Goal: Task Accomplishment & Management: Manage account settings

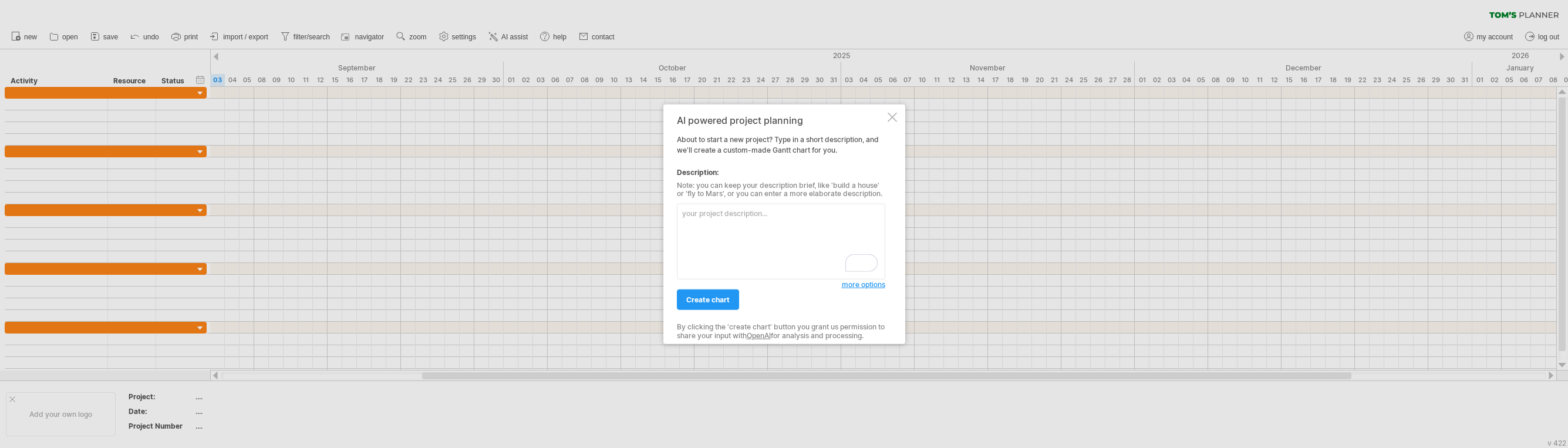
click at [900, 120] on div "AI powered project planning About to start a new project? Type in a short descr…" at bounding box center [784, 224] width 242 height 240
click at [897, 122] on div "AI powered project planning About to start a new project? Type in a short descr…" at bounding box center [784, 224] width 242 height 240
click at [891, 118] on div at bounding box center [892, 116] width 10 height 10
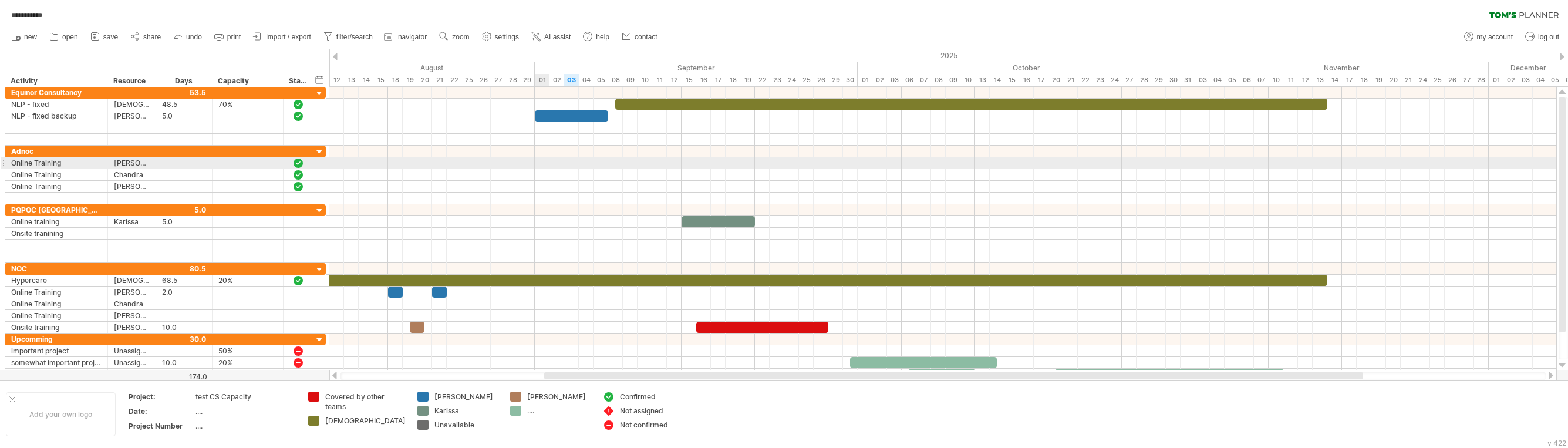
click at [542, 158] on div at bounding box center [943, 164] width 1227 height 12
click at [474, 163] on div at bounding box center [943, 164] width 1227 height 12
click at [499, 176] on div "add time block" at bounding box center [517, 176] width 80 height 19
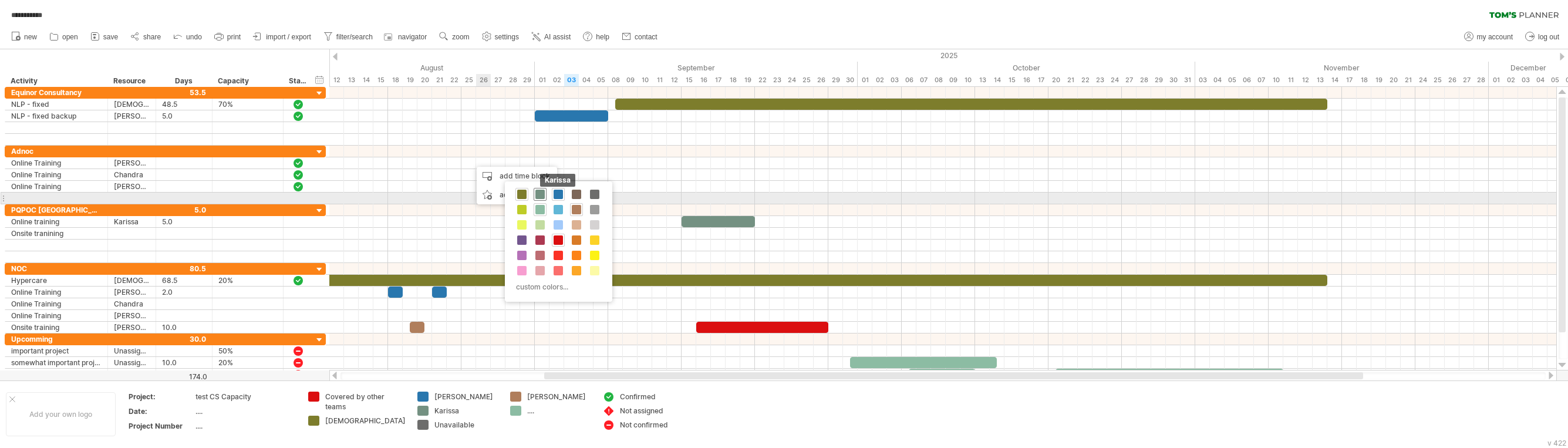
click at [544, 194] on span at bounding box center [540, 194] width 10 height 10
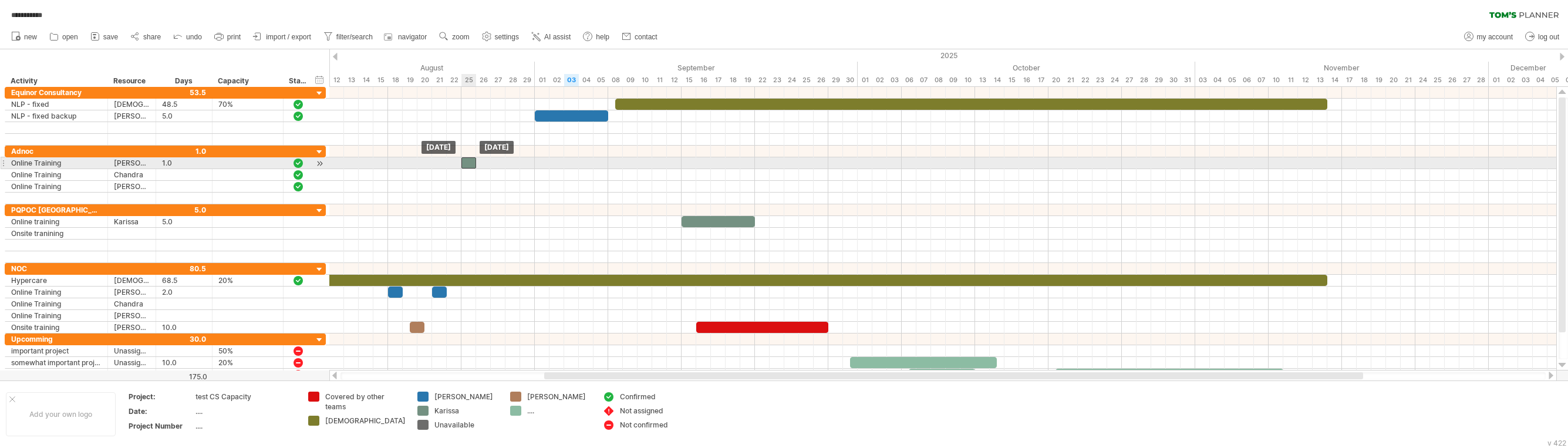
click at [466, 163] on div at bounding box center [469, 163] width 15 height 11
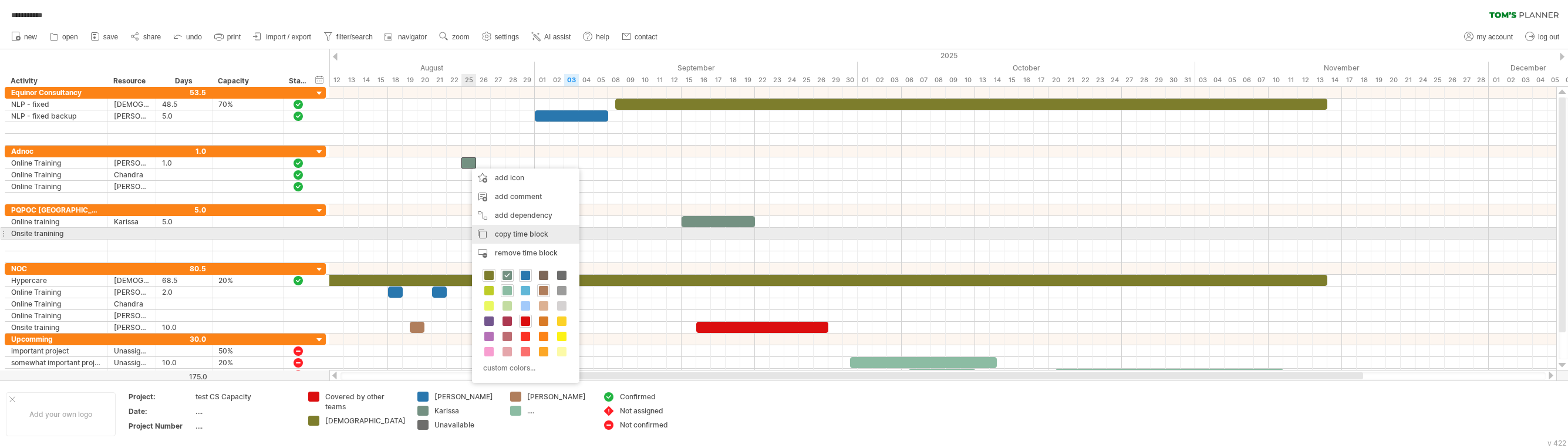
click at [502, 228] on div "copy time block copy time blocks/icons" at bounding box center [526, 233] width 107 height 19
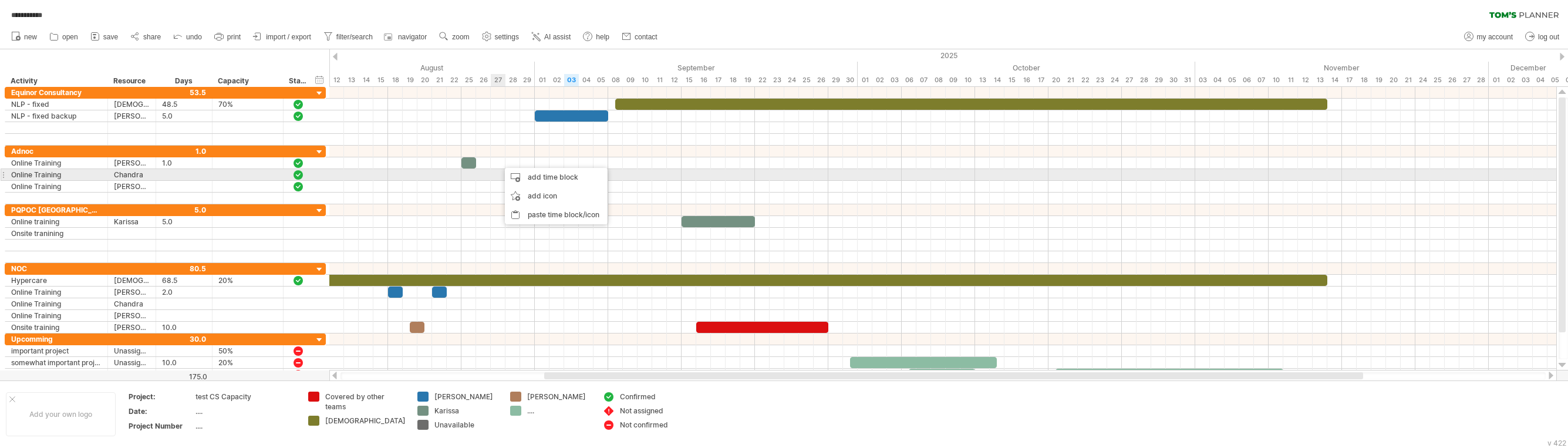
click at [499, 171] on div at bounding box center [943, 175] width 1227 height 12
click at [498, 163] on div at bounding box center [943, 164] width 1227 height 12
click at [467, 163] on div at bounding box center [469, 163] width 15 height 11
click at [499, 190] on div at bounding box center [943, 187] width 1227 height 12
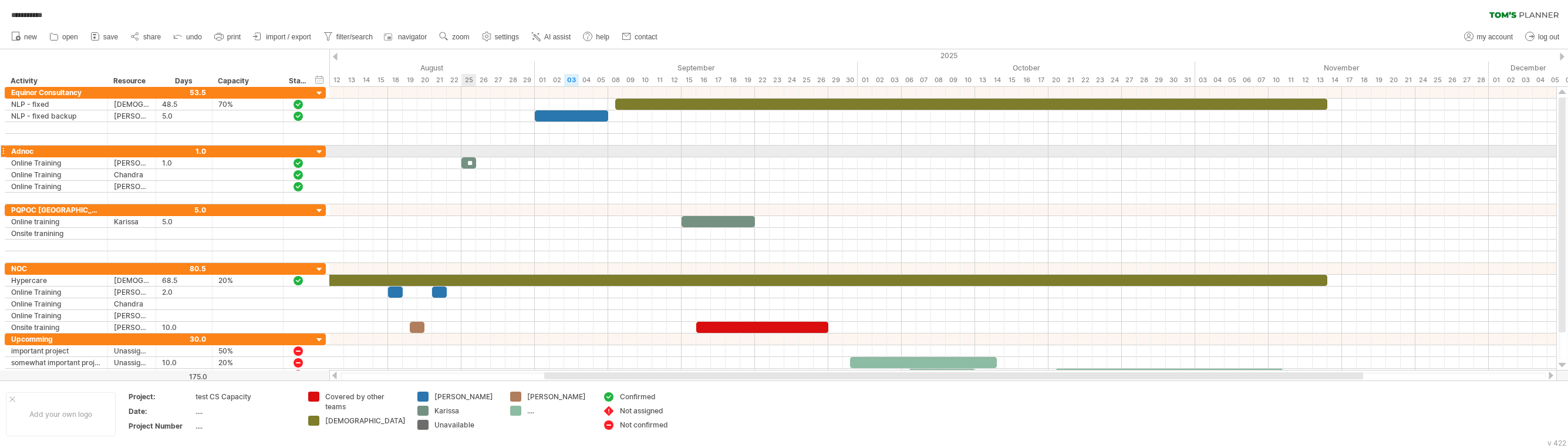
click at [475, 158] on span at bounding box center [476, 163] width 5 height 11
click at [472, 161] on div "**" at bounding box center [469, 163] width 15 height 11
drag, startPoint x: 476, startPoint y: 160, endPoint x: 534, endPoint y: 165, distance: 58.2
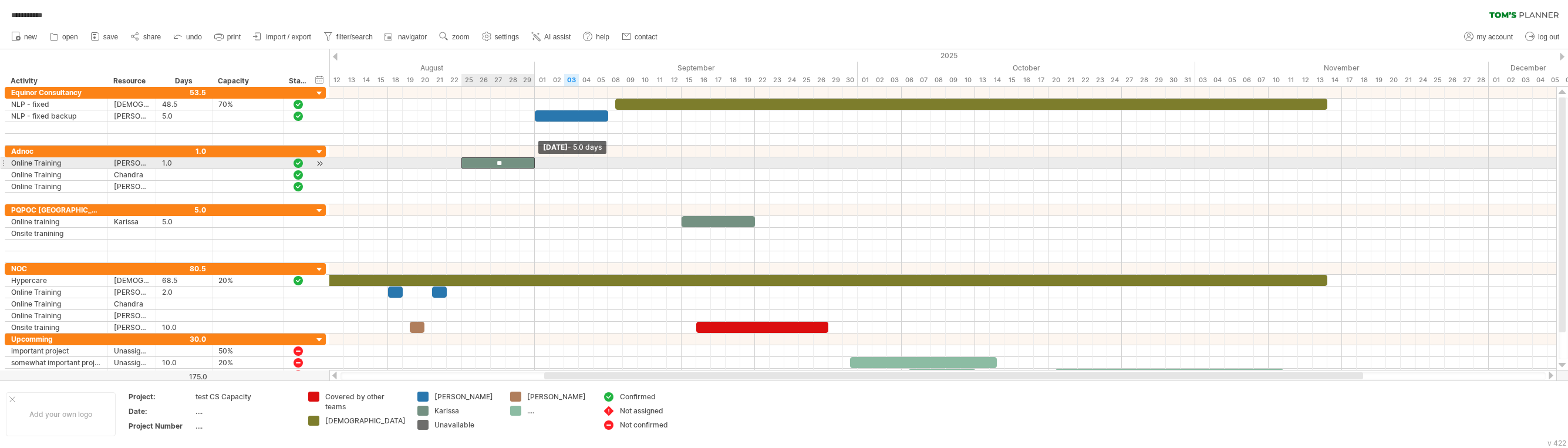
click at [534, 165] on span at bounding box center [535, 163] width 5 height 11
click at [500, 162] on div "**" at bounding box center [499, 163] width 74 height 11
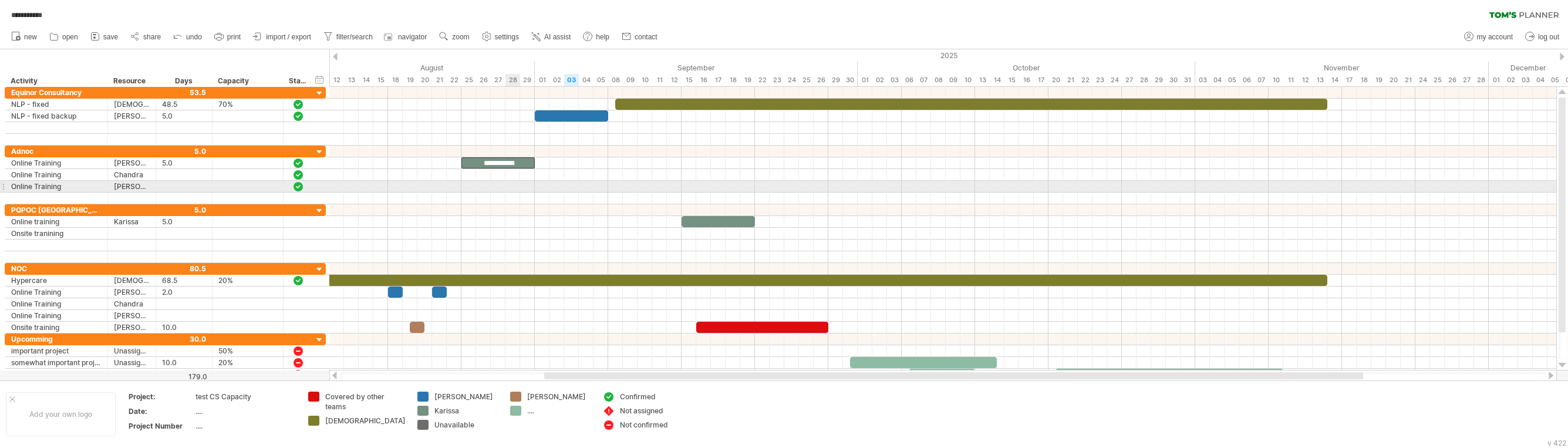
click at [518, 182] on div at bounding box center [943, 187] width 1227 height 12
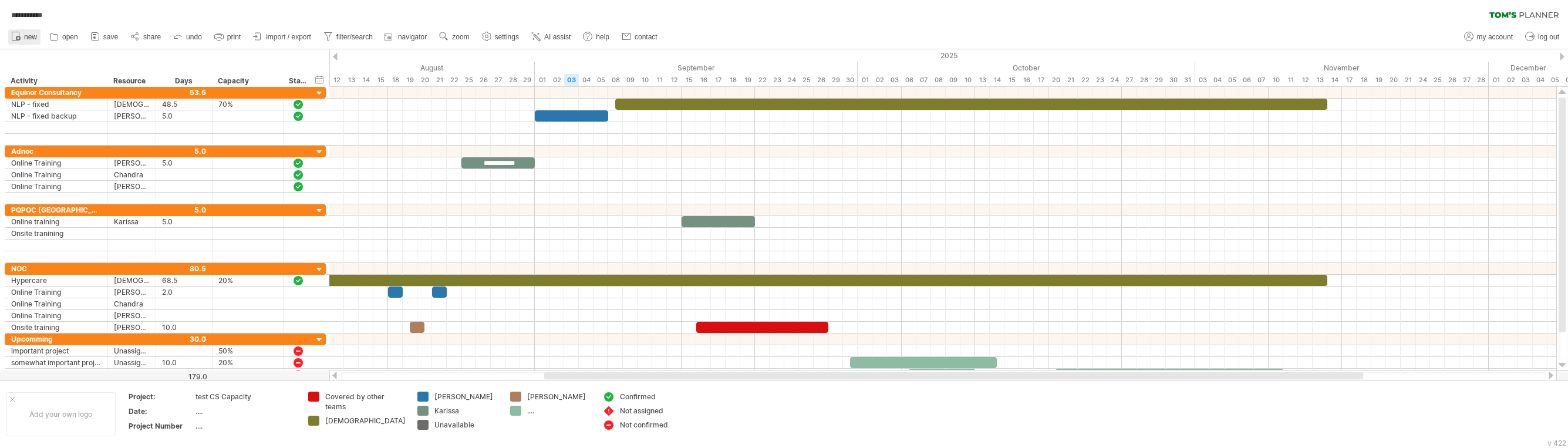
click at [39, 38] on link "new" at bounding box center [24, 37] width 32 height 15
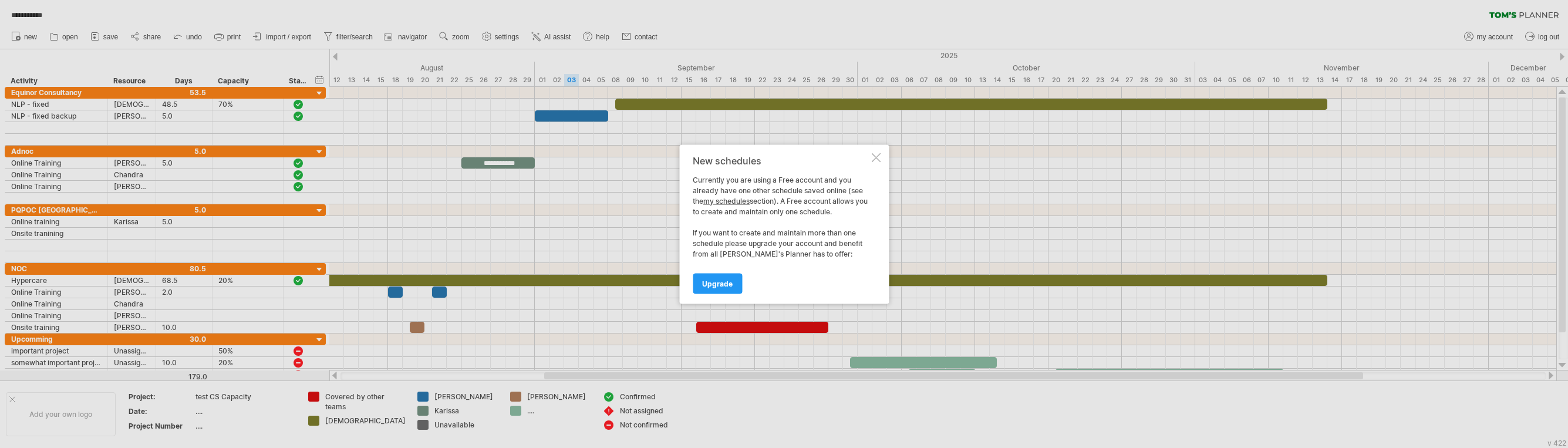
click at [739, 200] on link "my schedules" at bounding box center [727, 200] width 47 height 9
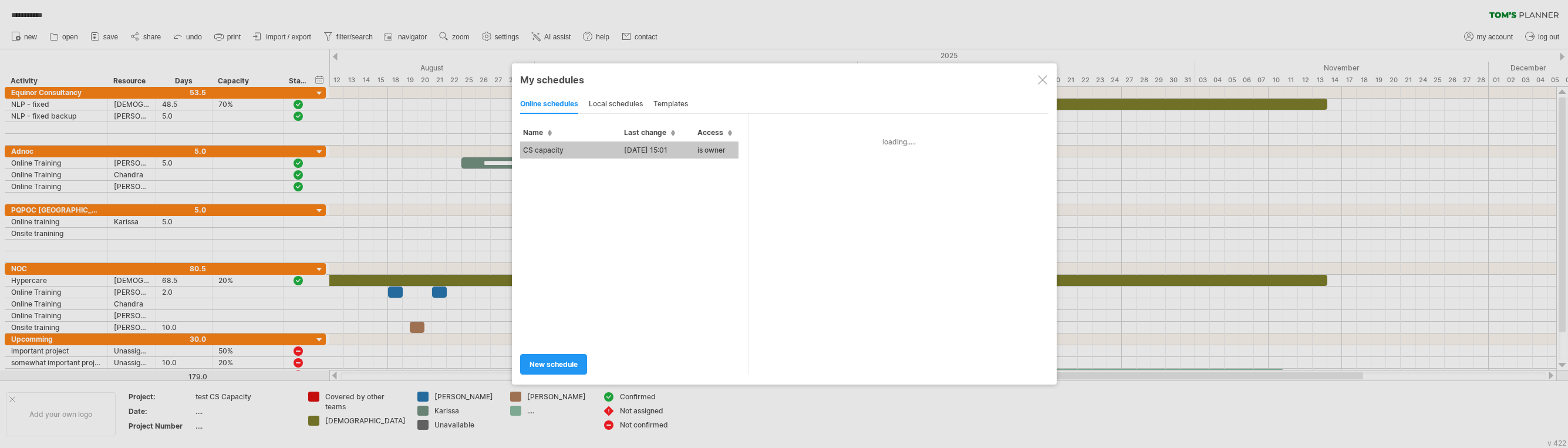
type input "**********"
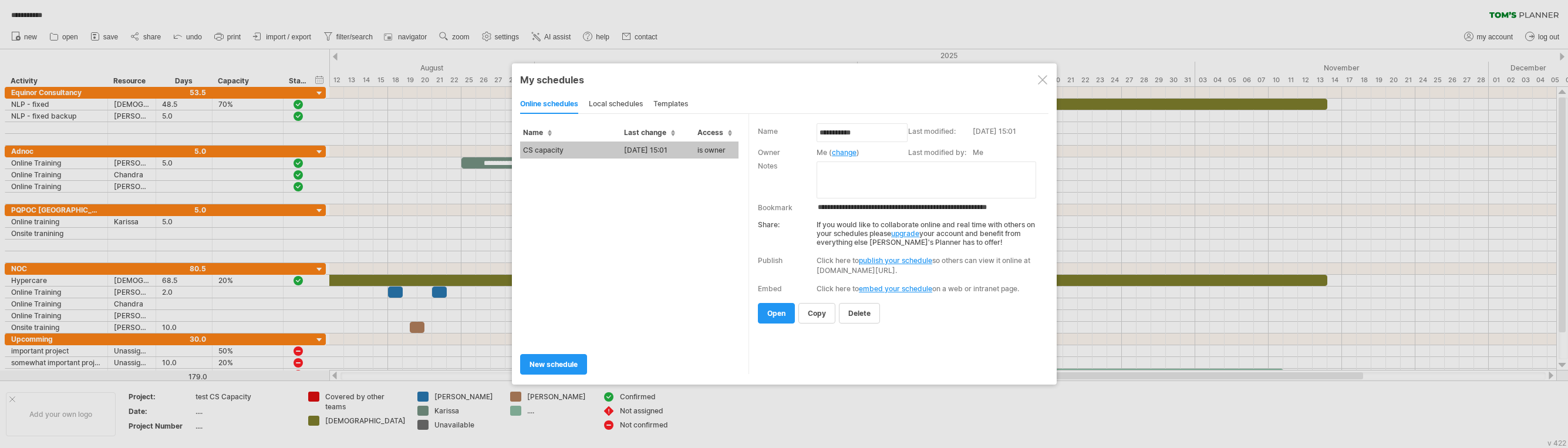
click at [589, 102] on div "online schedules local schedules templates" at bounding box center [785, 104] width 529 height 20
click at [623, 109] on div "local schedules" at bounding box center [616, 104] width 54 height 19
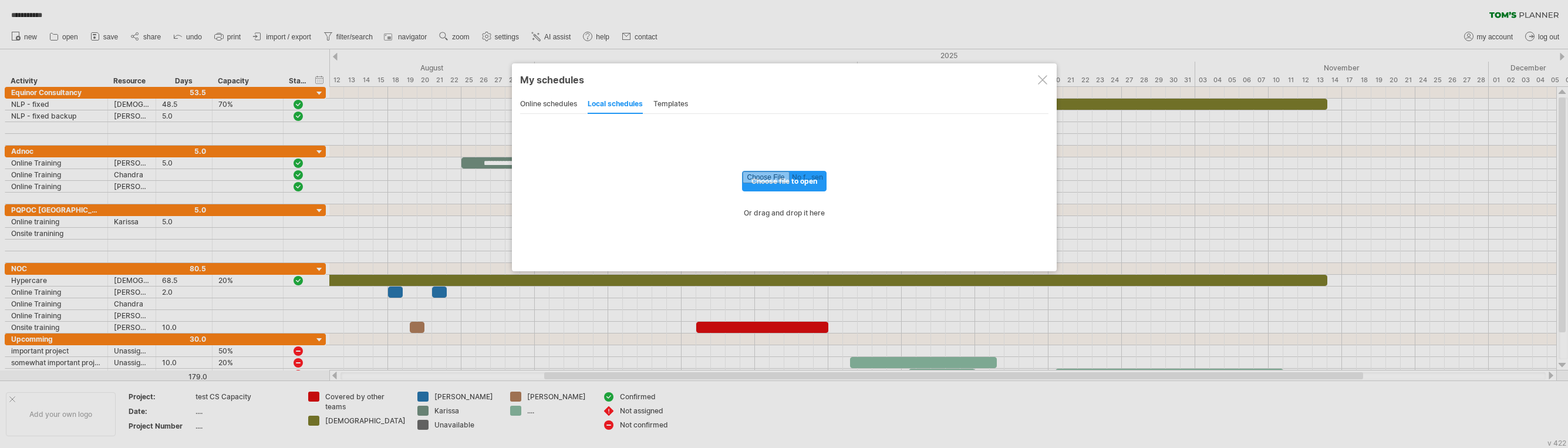
click at [570, 98] on div "online schedules" at bounding box center [549, 104] width 57 height 19
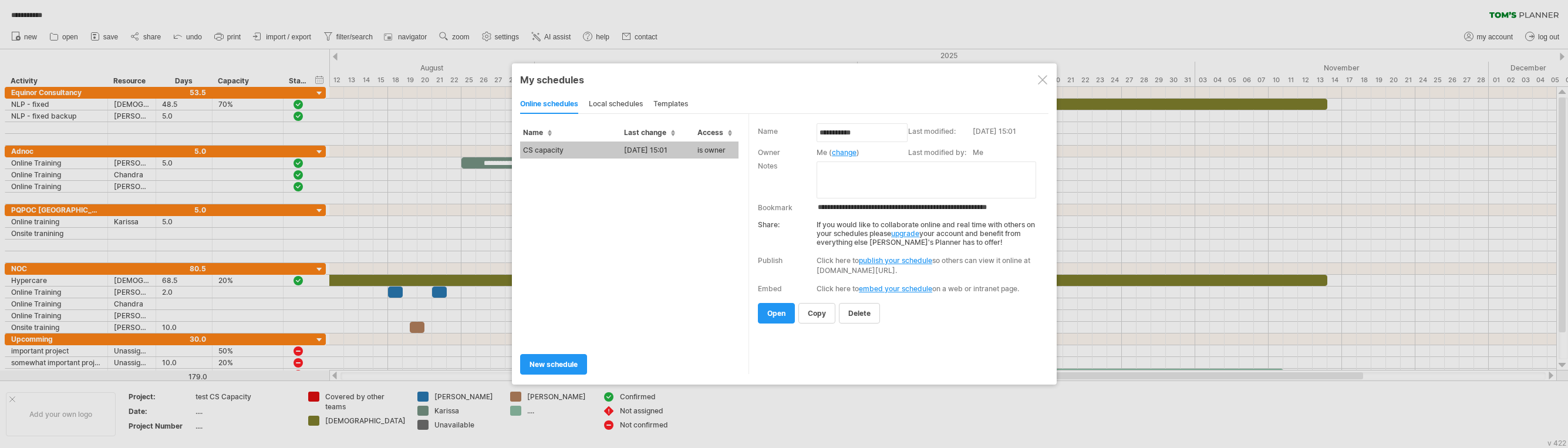
click at [662, 104] on div "templates" at bounding box center [671, 104] width 35 height 19
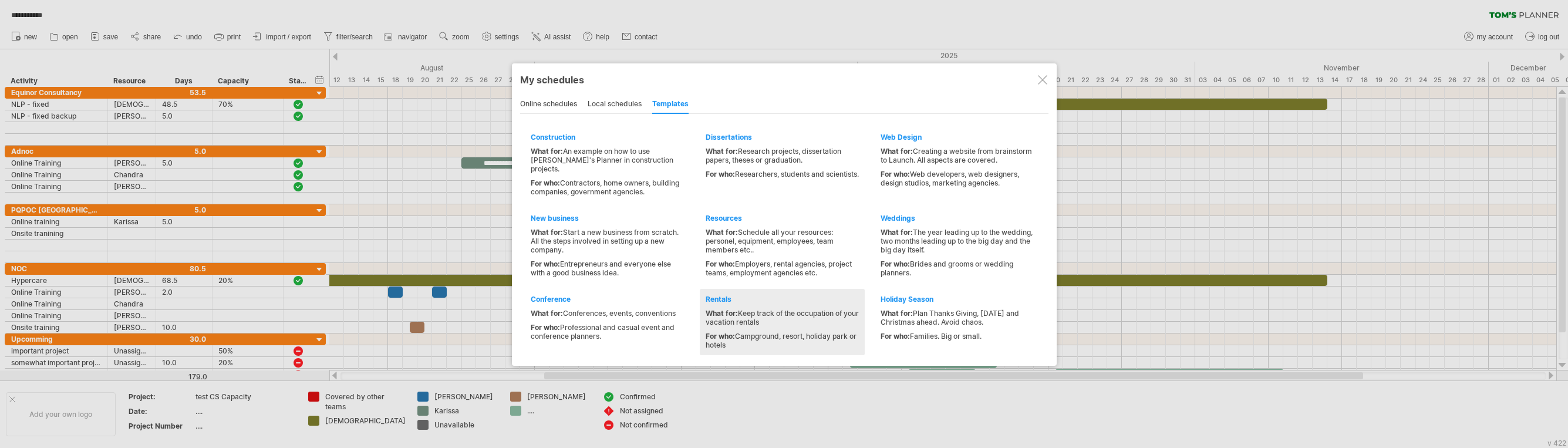
click at [745, 308] on div "What for: Keep track of the occupation of your vacation rentals" at bounding box center [782, 317] width 153 height 17
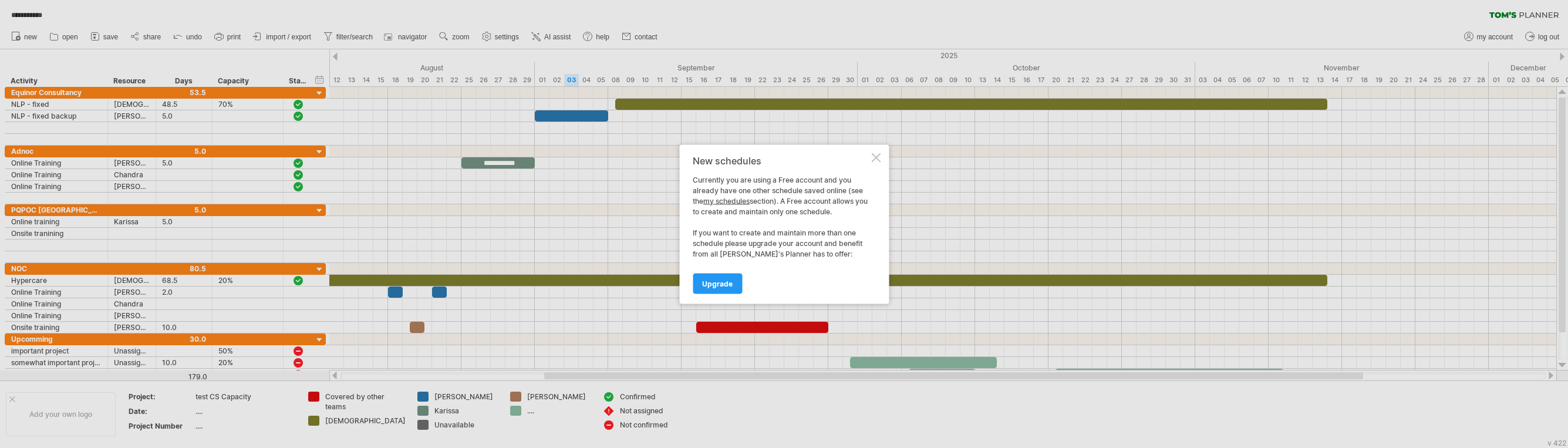
click at [741, 199] on link "my schedules" at bounding box center [727, 200] width 47 height 9
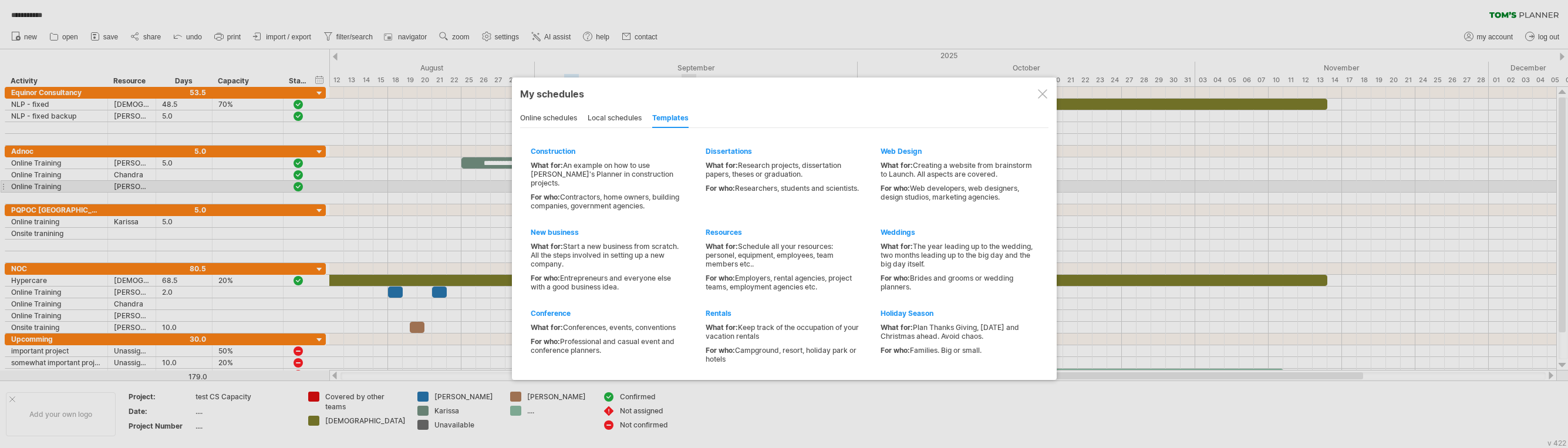
click at [1038, 95] on div at bounding box center [1042, 94] width 10 height 10
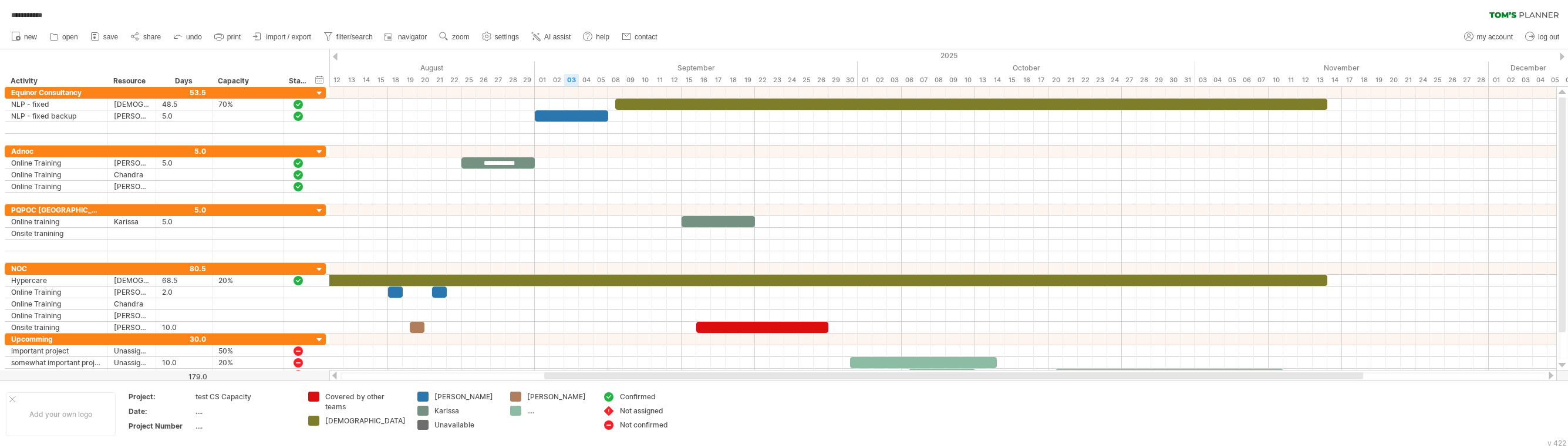
click at [346, 17] on div "**********" at bounding box center [784, 12] width 1568 height 25
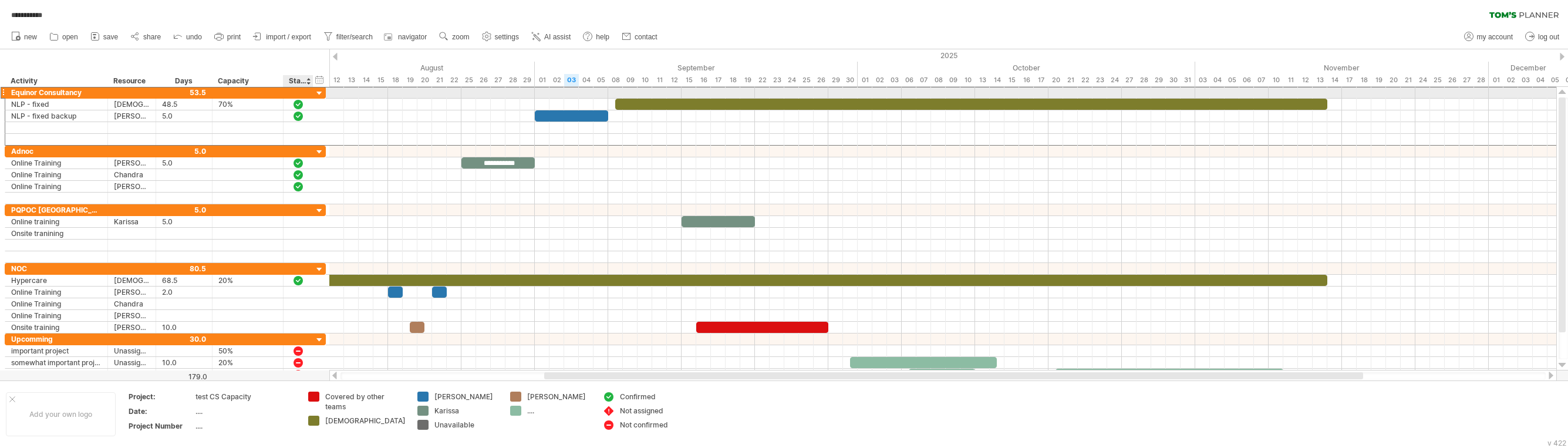
click at [314, 92] on div "**********" at bounding box center [165, 92] width 321 height 12
click at [318, 93] on div at bounding box center [319, 93] width 11 height 11
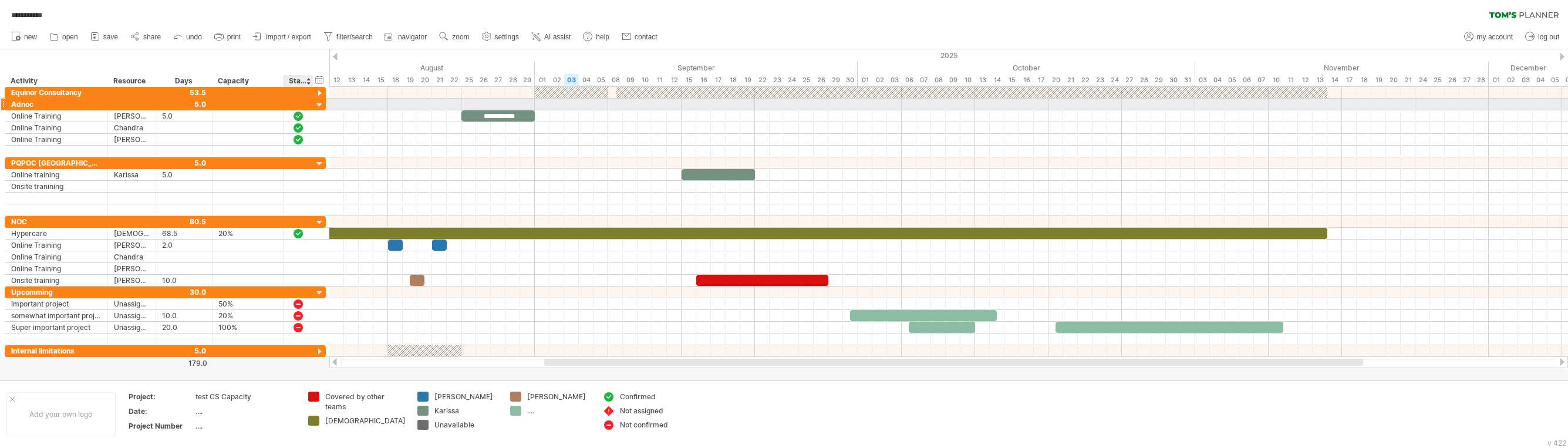
click at [318, 101] on div at bounding box center [319, 105] width 11 height 11
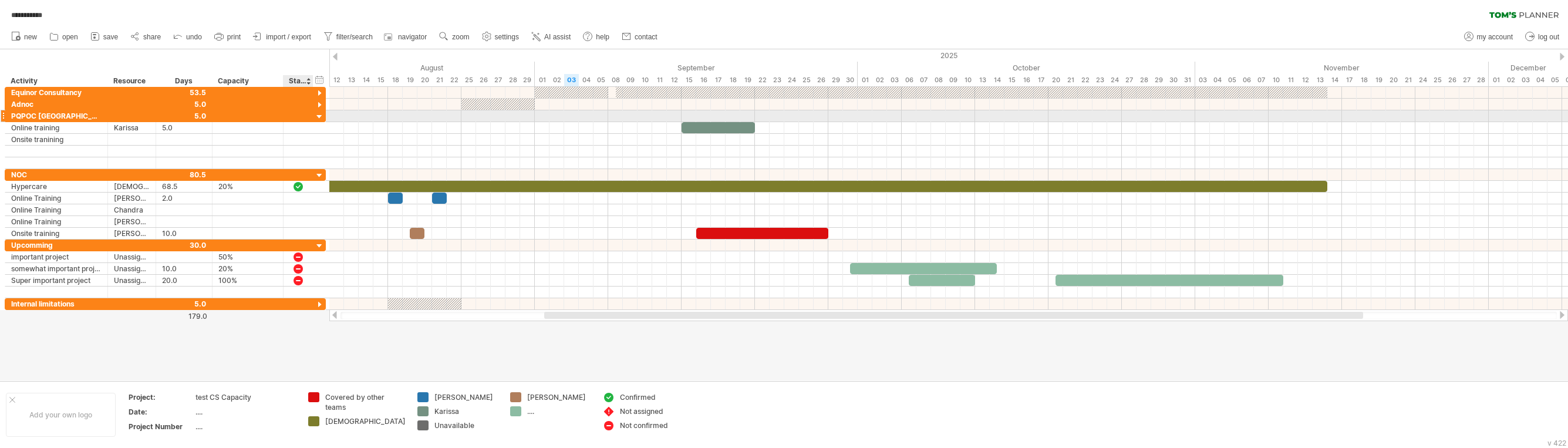
click at [318, 115] on div at bounding box center [319, 117] width 11 height 11
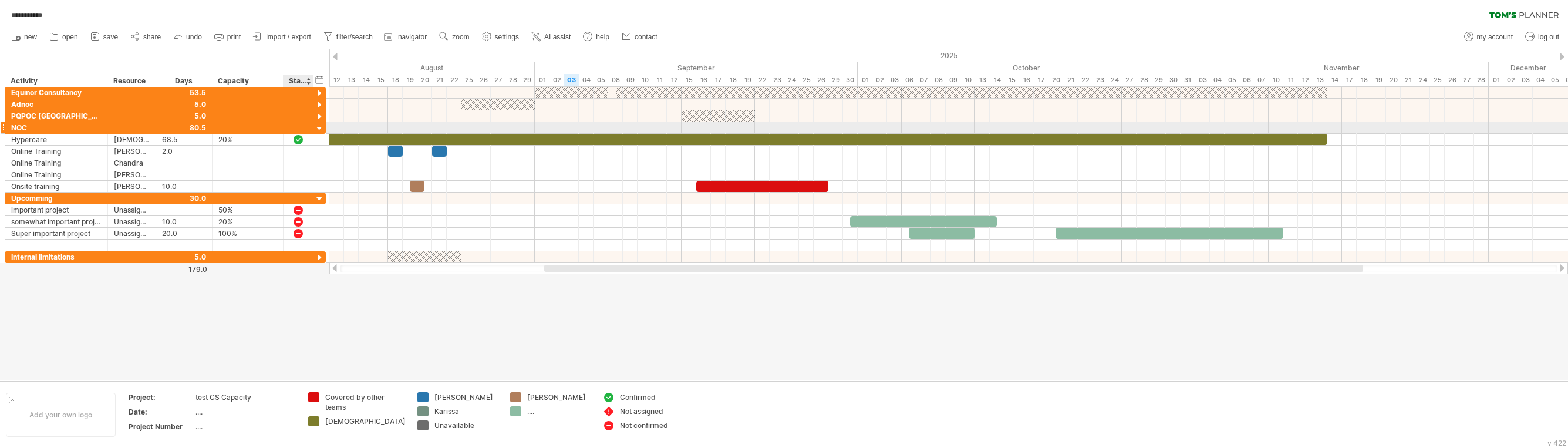
click at [318, 127] on div at bounding box center [319, 128] width 11 height 11
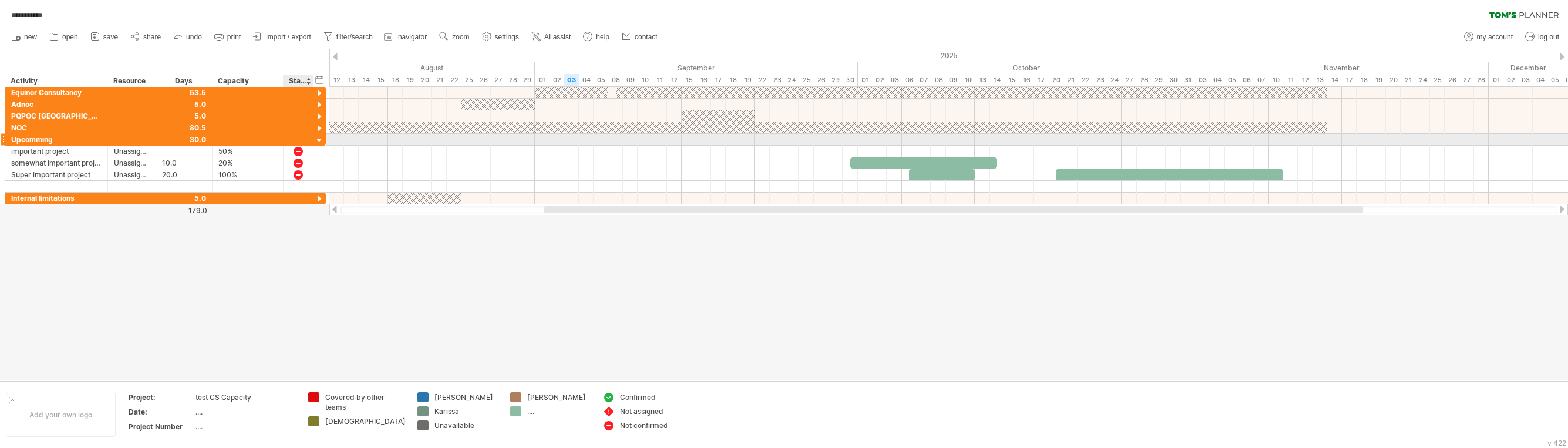
click at [318, 144] on div at bounding box center [319, 140] width 11 height 11
